Goal: Navigation & Orientation: Find specific page/section

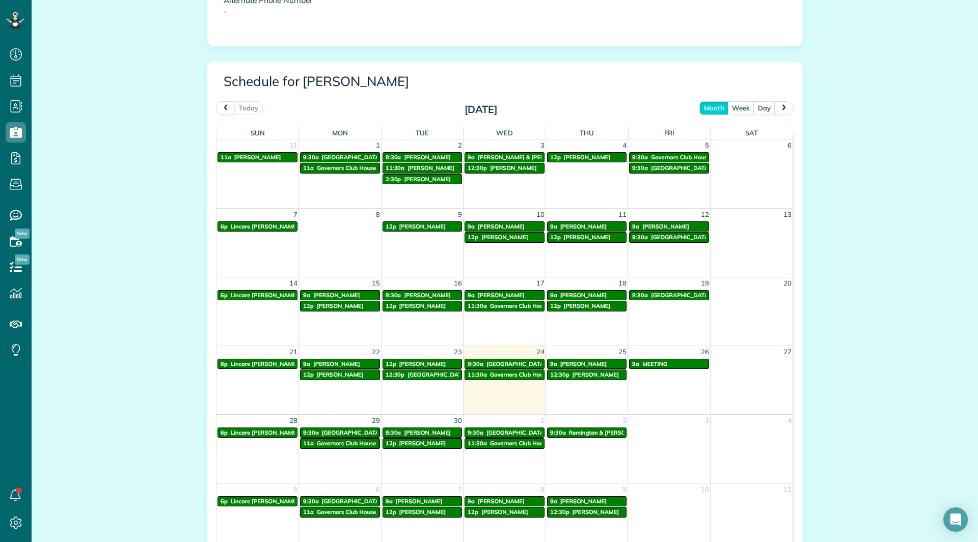
scroll to position [458, 0]
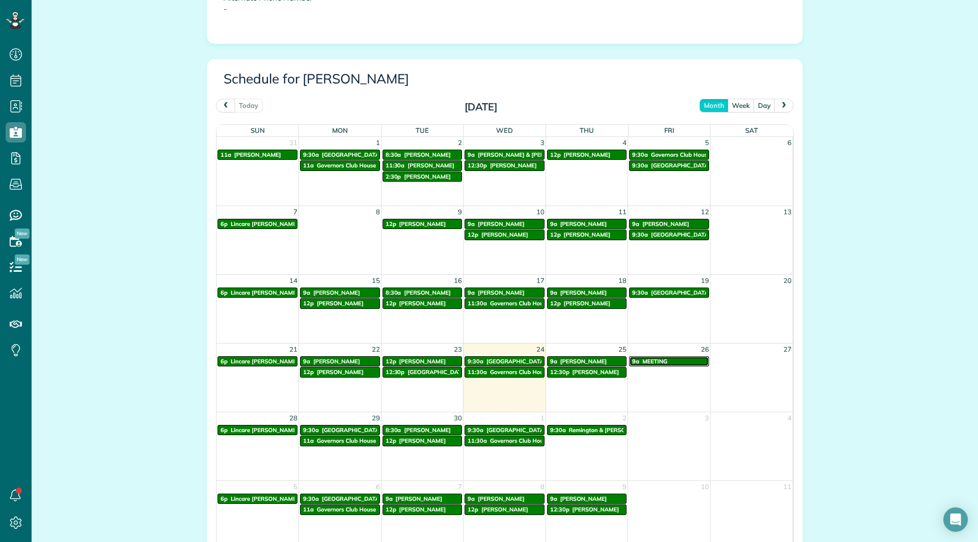
click at [672, 361] on div "9a MEETING" at bounding box center [669, 361] width 74 height 7
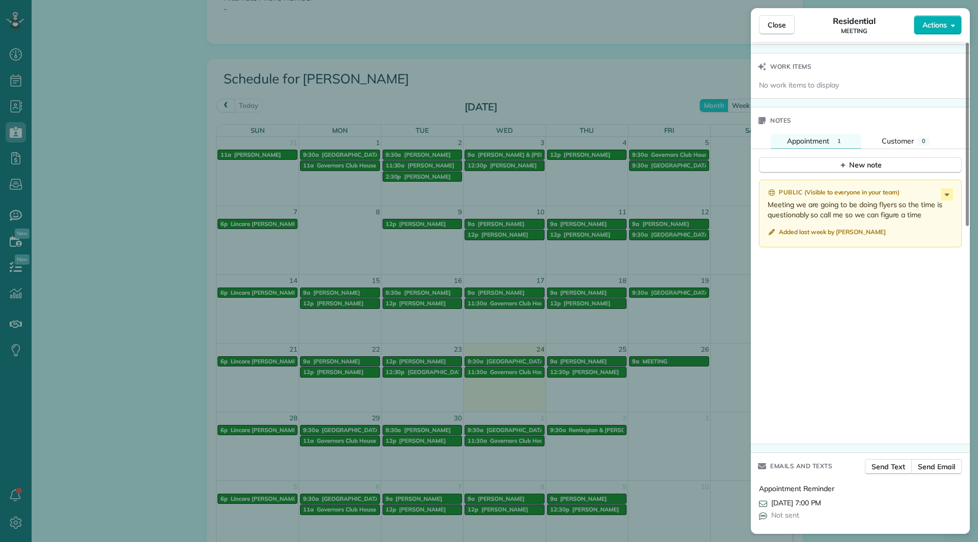
scroll to position [824, 0]
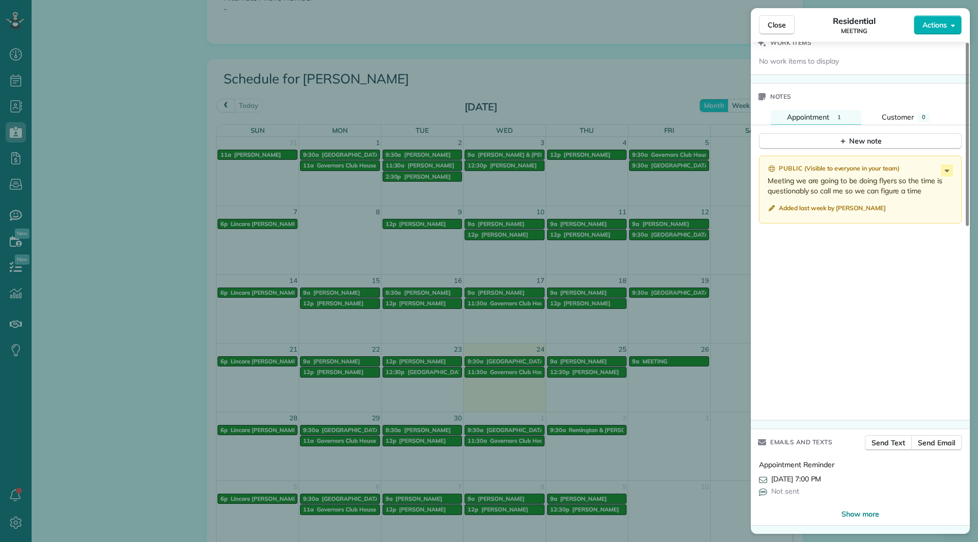
drag, startPoint x: 778, startPoint y: 25, endPoint x: 732, endPoint y: 21, distance: 46.0
click at [780, 23] on span "Close" at bounding box center [776, 25] width 18 height 10
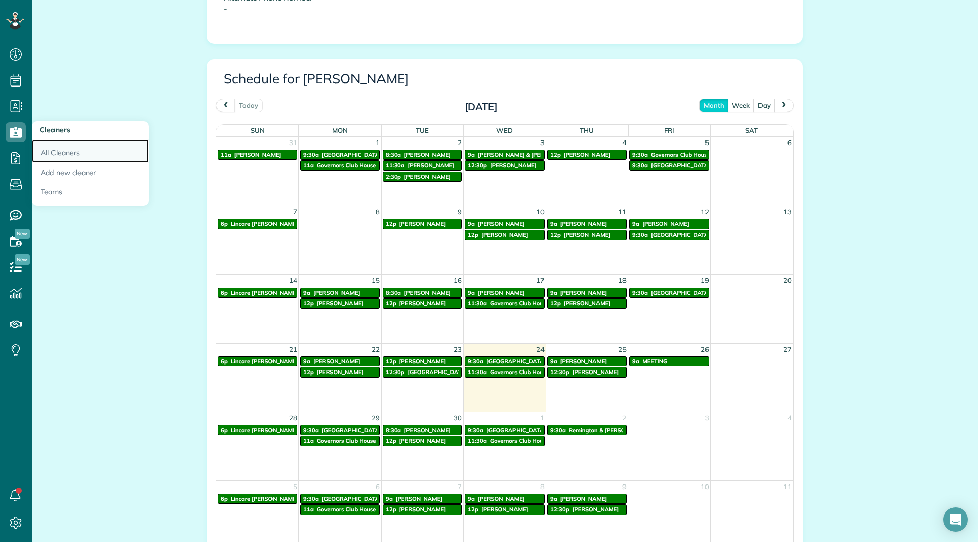
click at [46, 153] on link "All Cleaners" at bounding box center [90, 151] width 117 height 23
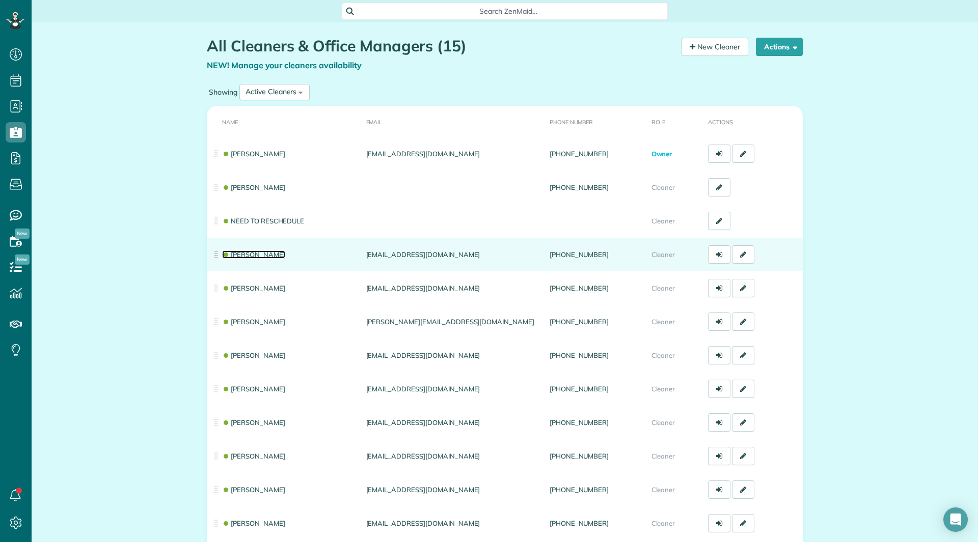
click at [247, 251] on link "[PERSON_NAME]" at bounding box center [253, 255] width 63 height 8
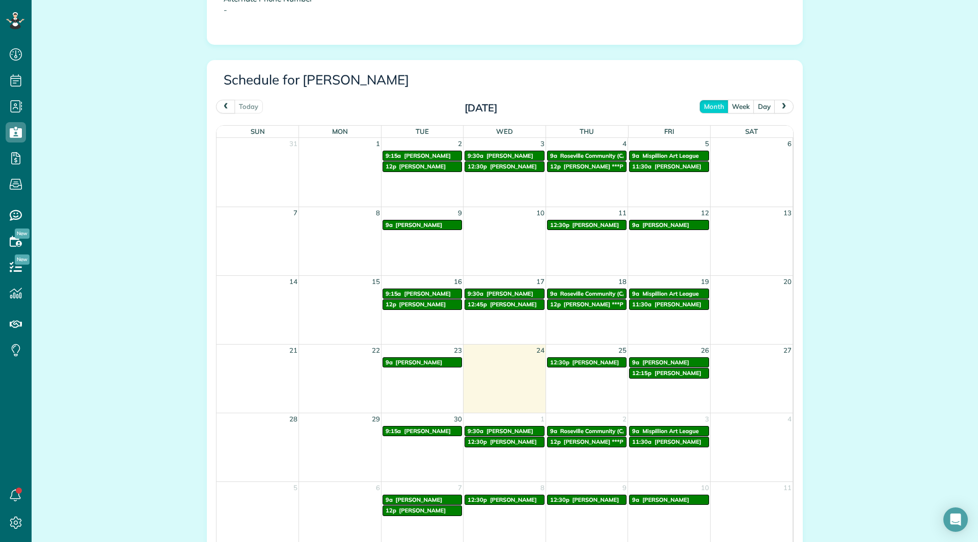
scroll to position [458, 0]
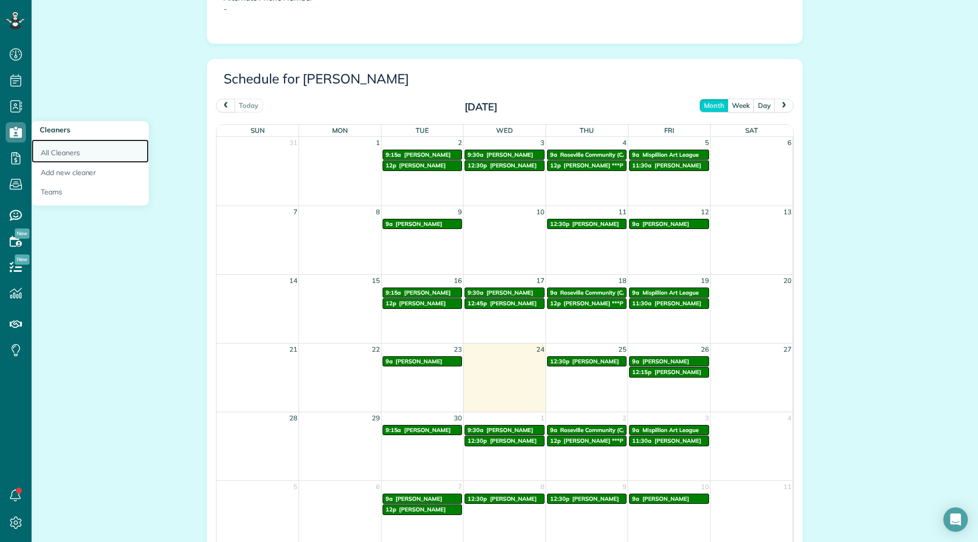
click at [48, 144] on link "All Cleaners" at bounding box center [90, 151] width 117 height 23
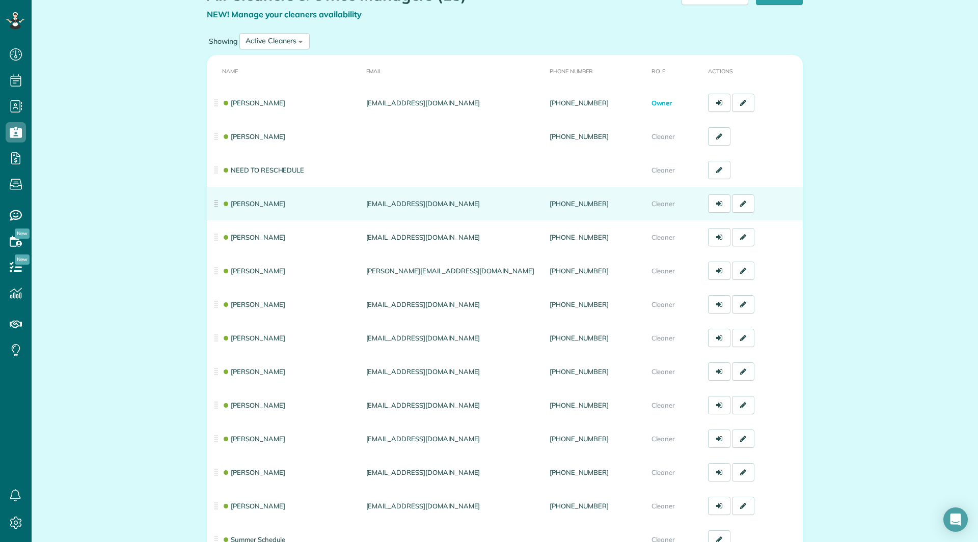
scroll to position [102, 0]
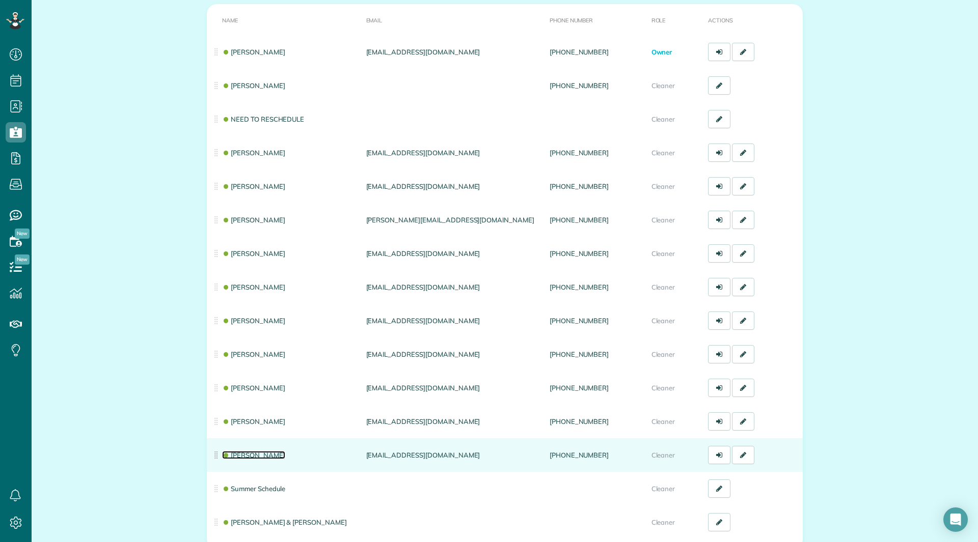
click at [244, 458] on link "Patty Lunn" at bounding box center [253, 455] width 63 height 8
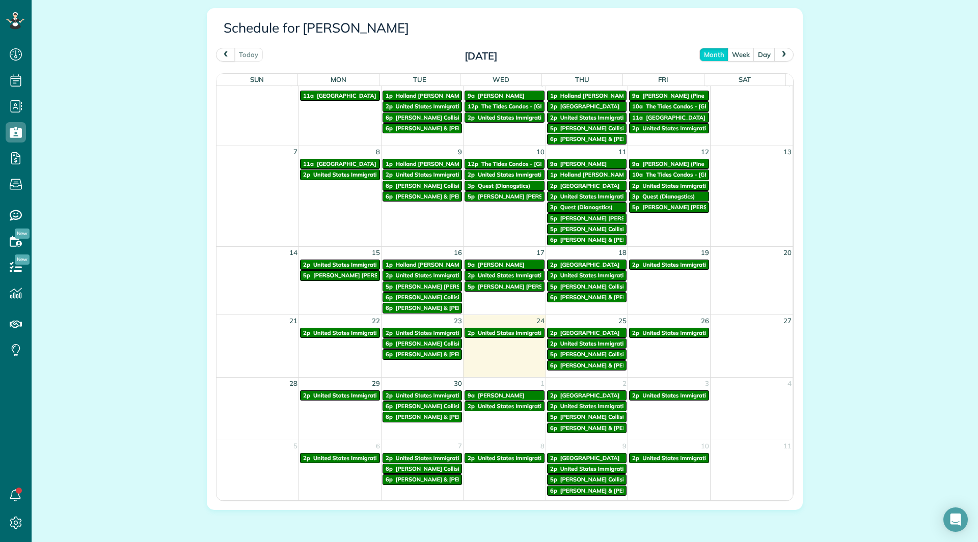
scroll to position [11, 0]
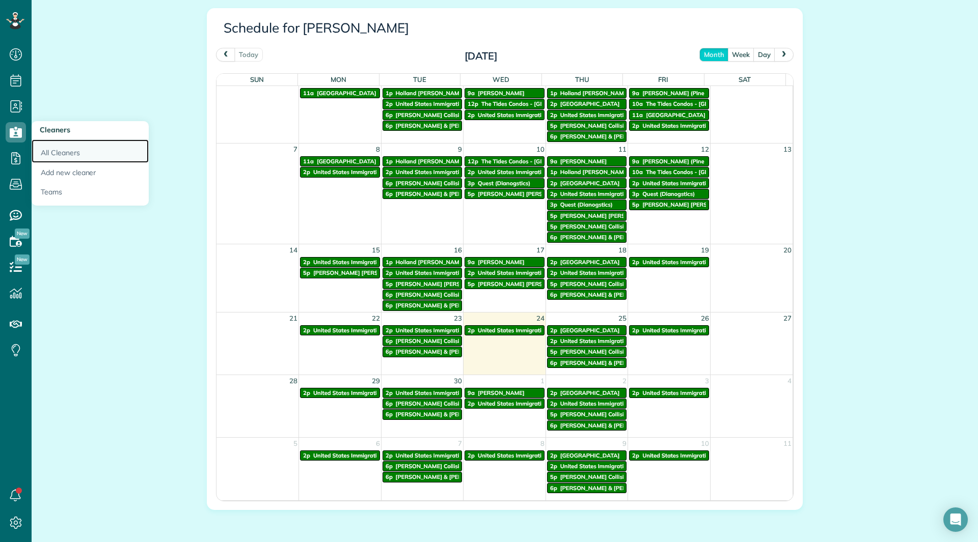
click at [52, 153] on link "All Cleaners" at bounding box center [90, 151] width 117 height 23
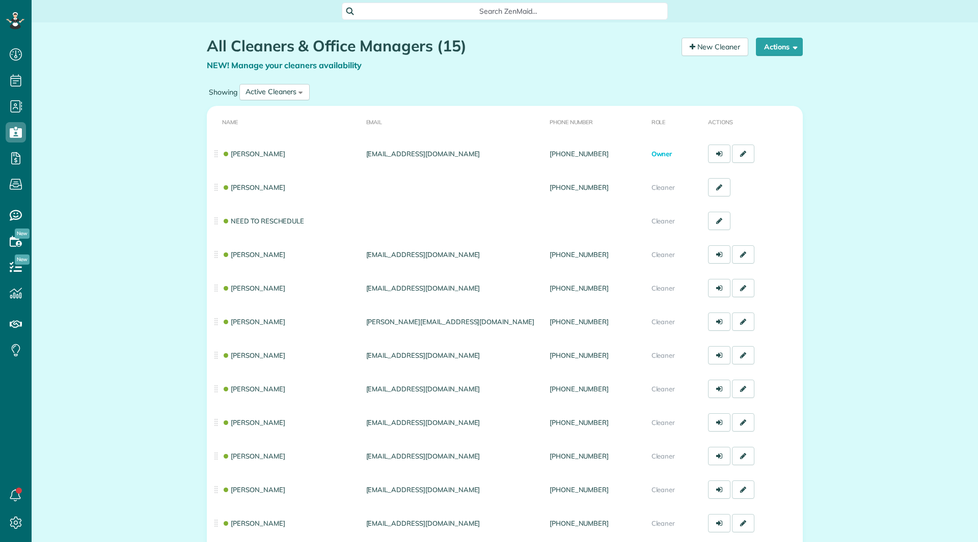
scroll to position [5, 5]
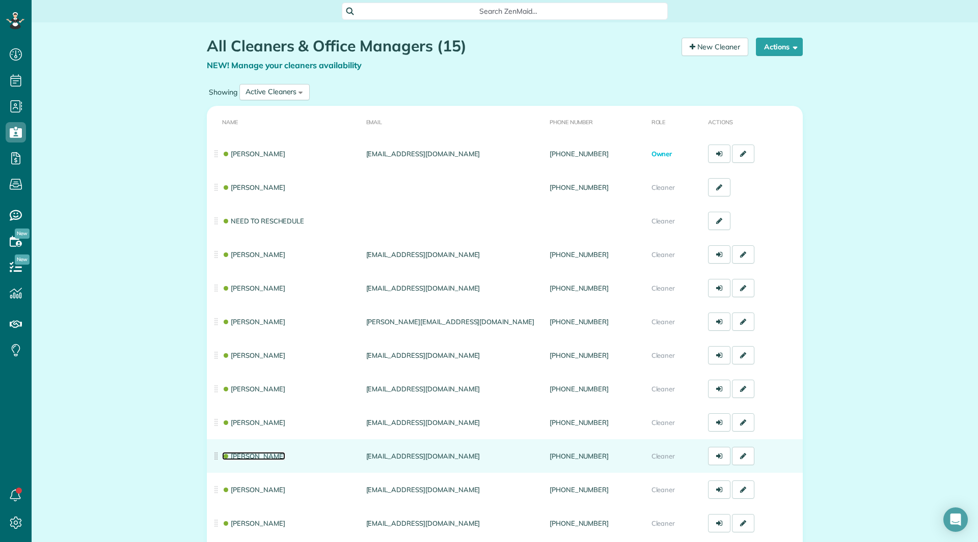
click at [251, 456] on link "Nicole Daley" at bounding box center [253, 456] width 63 height 8
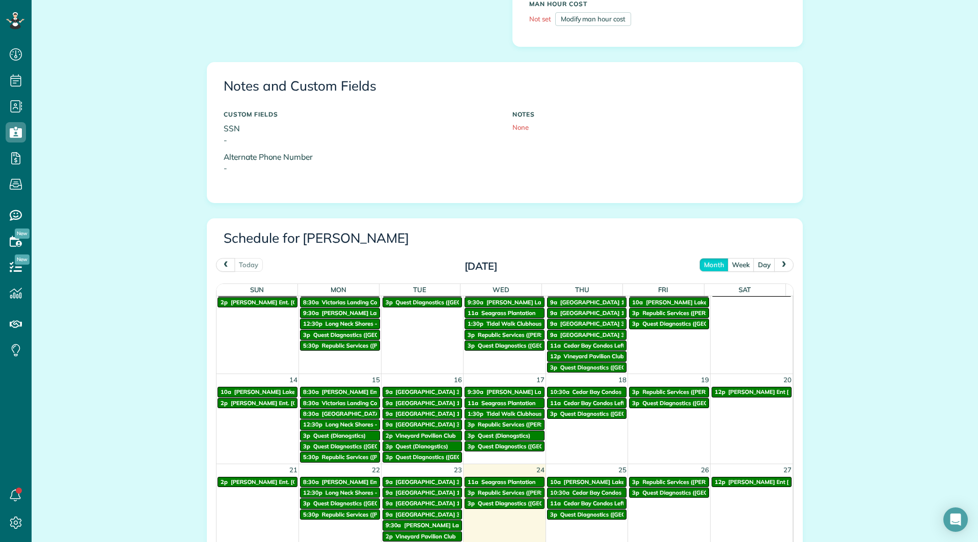
scroll to position [306, 0]
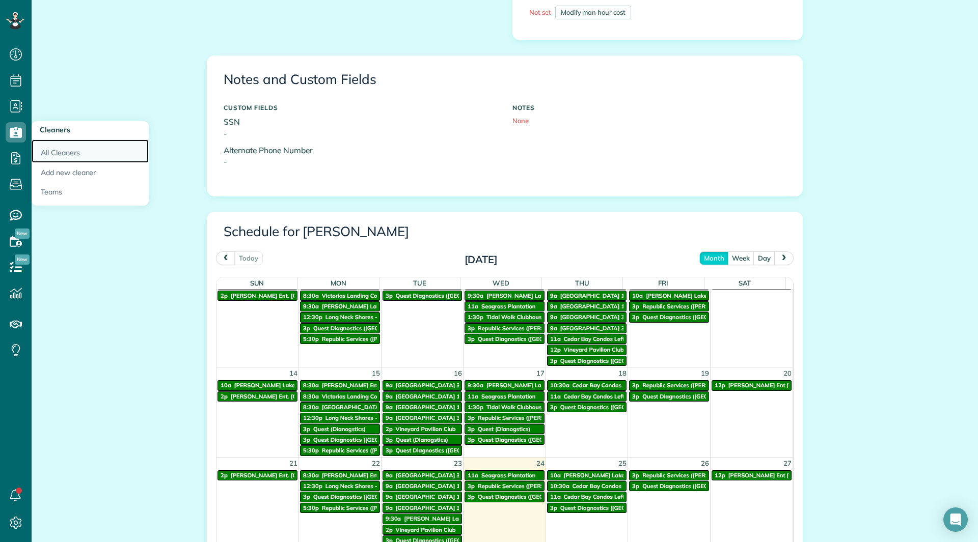
click at [50, 152] on link "All Cleaners" at bounding box center [90, 151] width 117 height 23
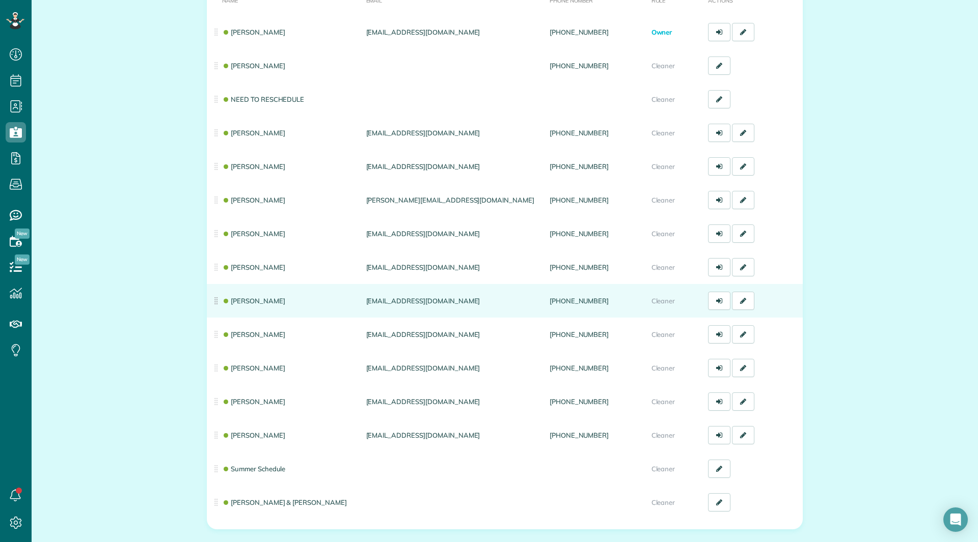
scroll to position [153, 0]
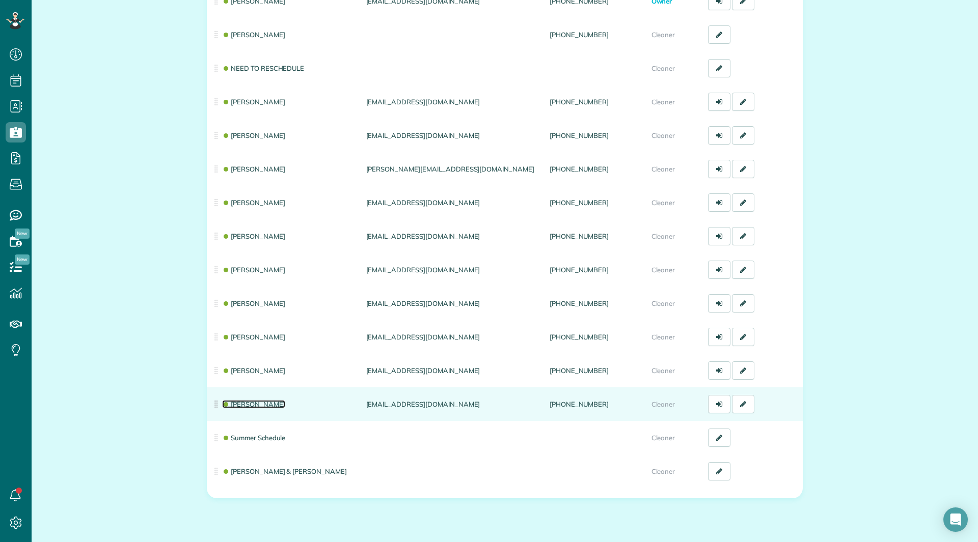
click at [256, 404] on link "[PERSON_NAME]" at bounding box center [253, 404] width 63 height 8
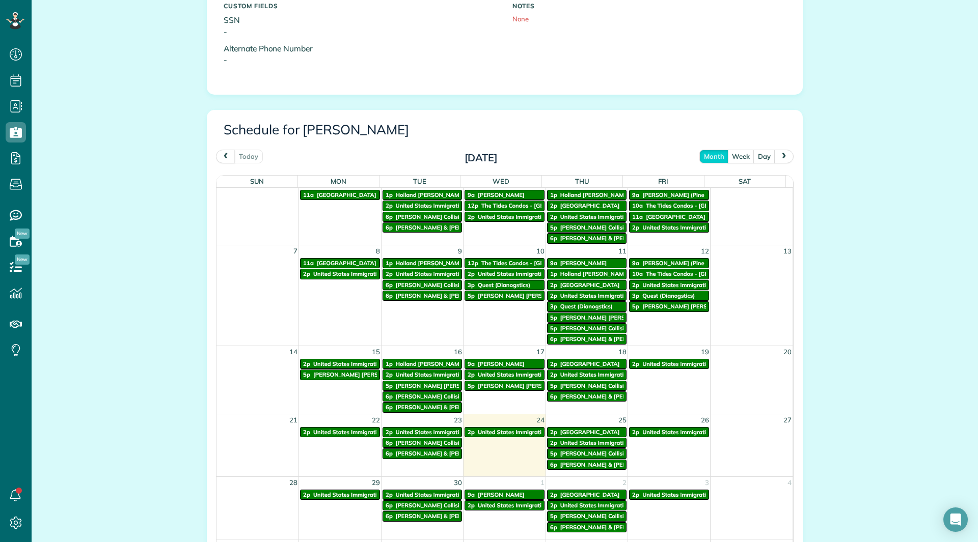
scroll to position [458, 0]
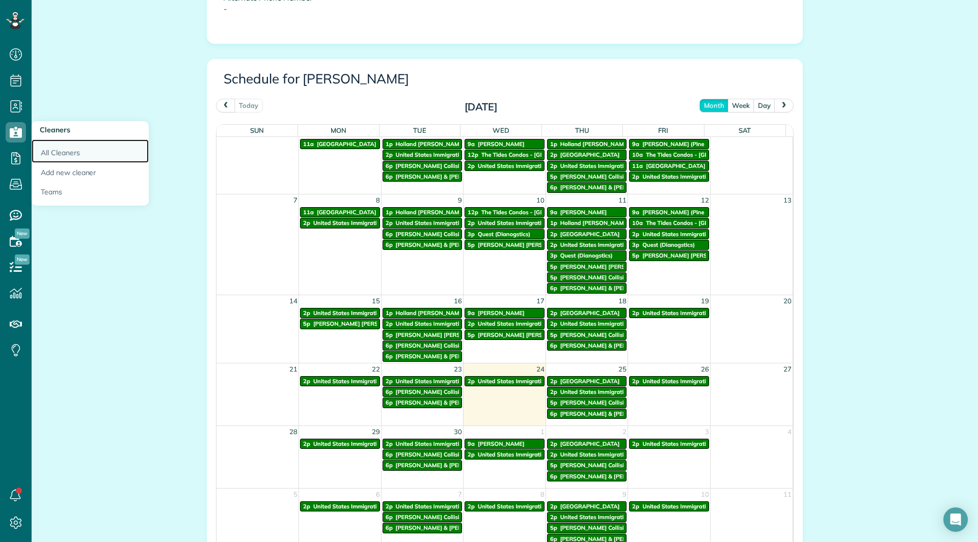
click at [49, 148] on link "All Cleaners" at bounding box center [90, 151] width 117 height 23
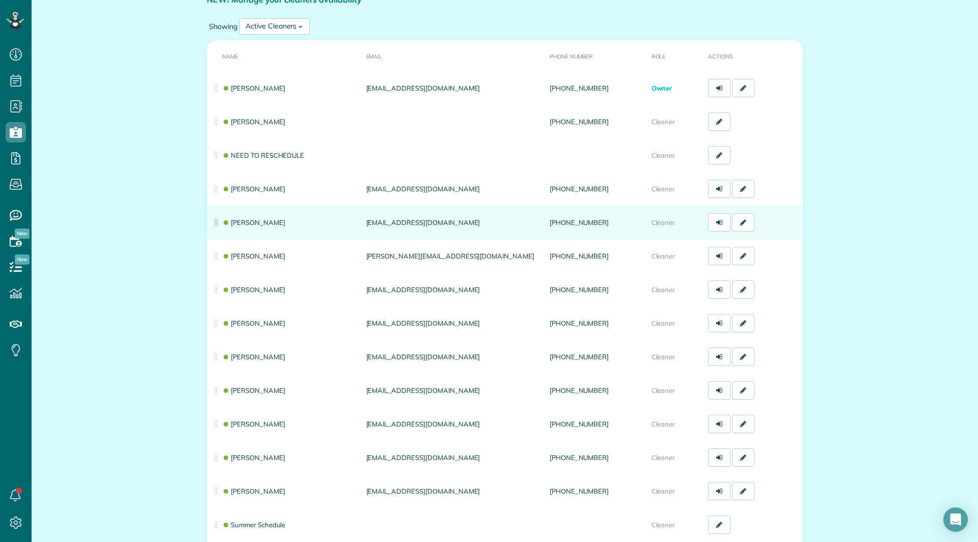
scroll to position [184, 0]
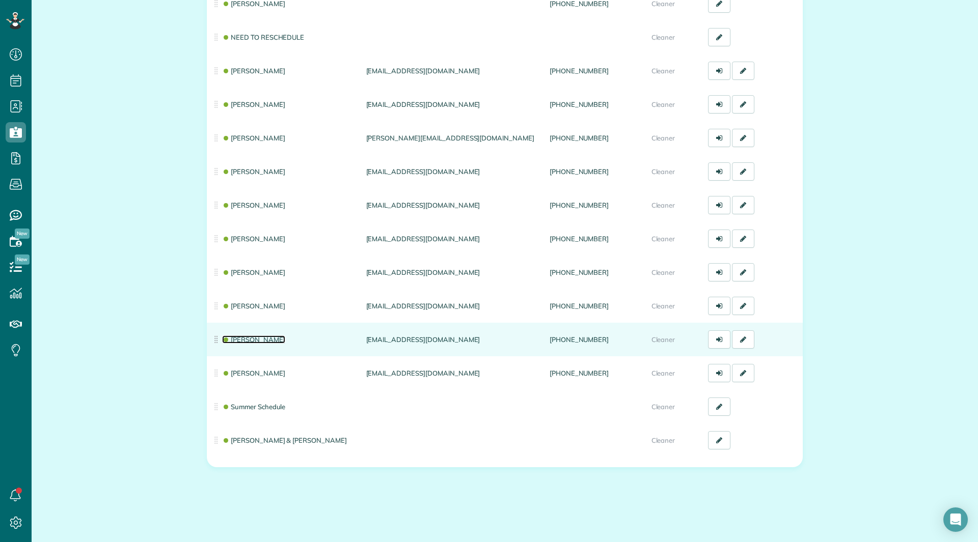
click at [240, 336] on link "Sandi Trowbridge" at bounding box center [253, 340] width 63 height 8
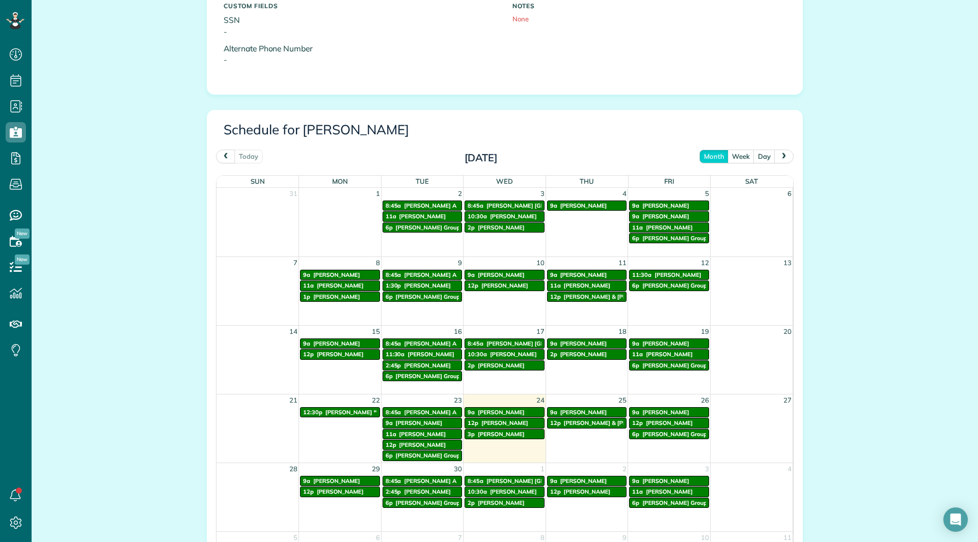
scroll to position [458, 0]
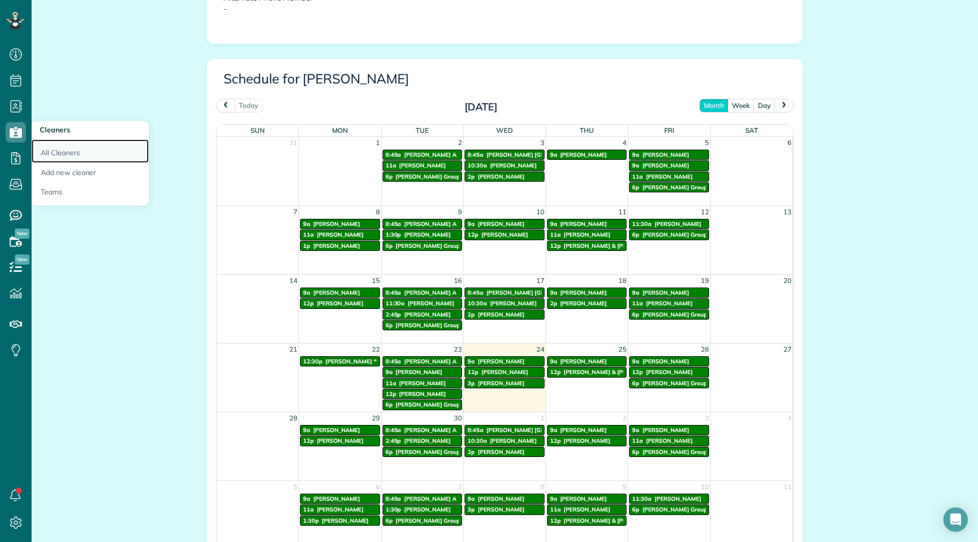
click at [82, 152] on link "All Cleaners" at bounding box center [90, 151] width 117 height 23
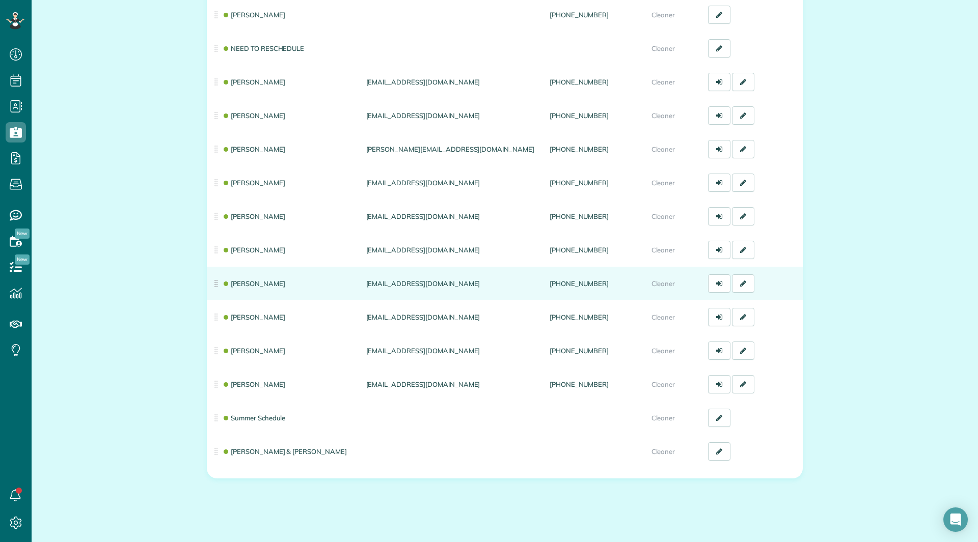
scroll to position [184, 0]
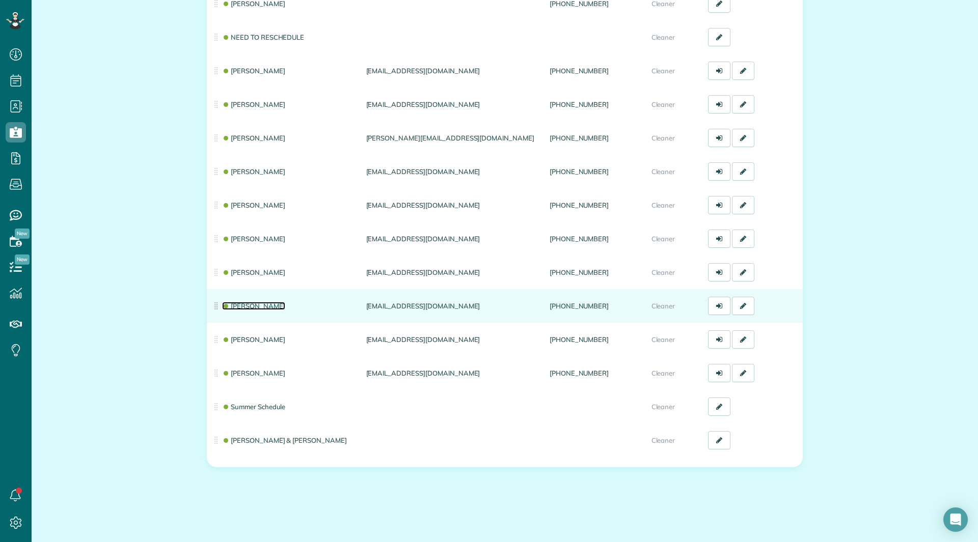
click at [258, 303] on link "Tina Hemphill" at bounding box center [253, 306] width 63 height 8
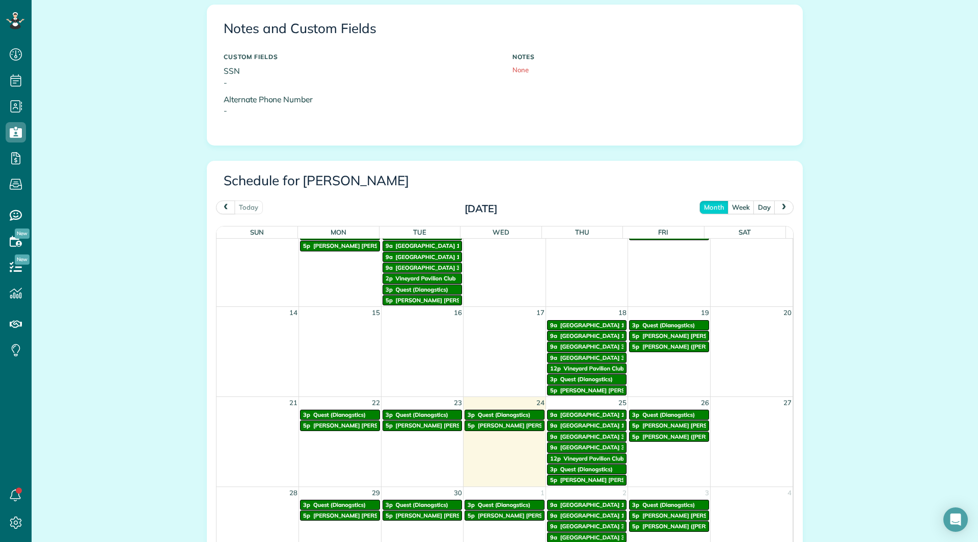
scroll to position [135, 0]
